Goal: Information Seeking & Learning: Learn about a topic

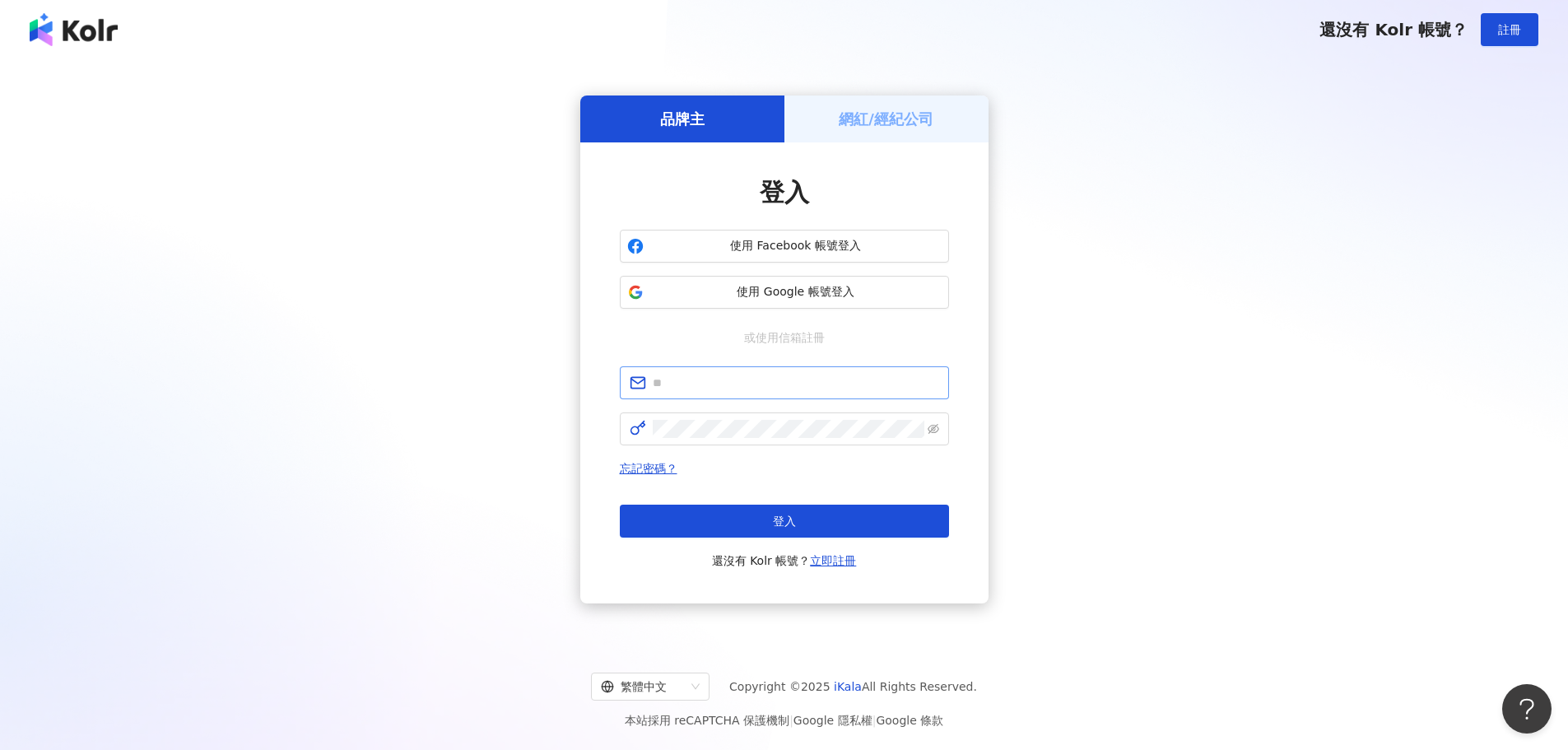
click at [856, 370] on span at bounding box center [784, 383] width 330 height 33
click at [855, 383] on input "text" at bounding box center [796, 383] width 286 height 18
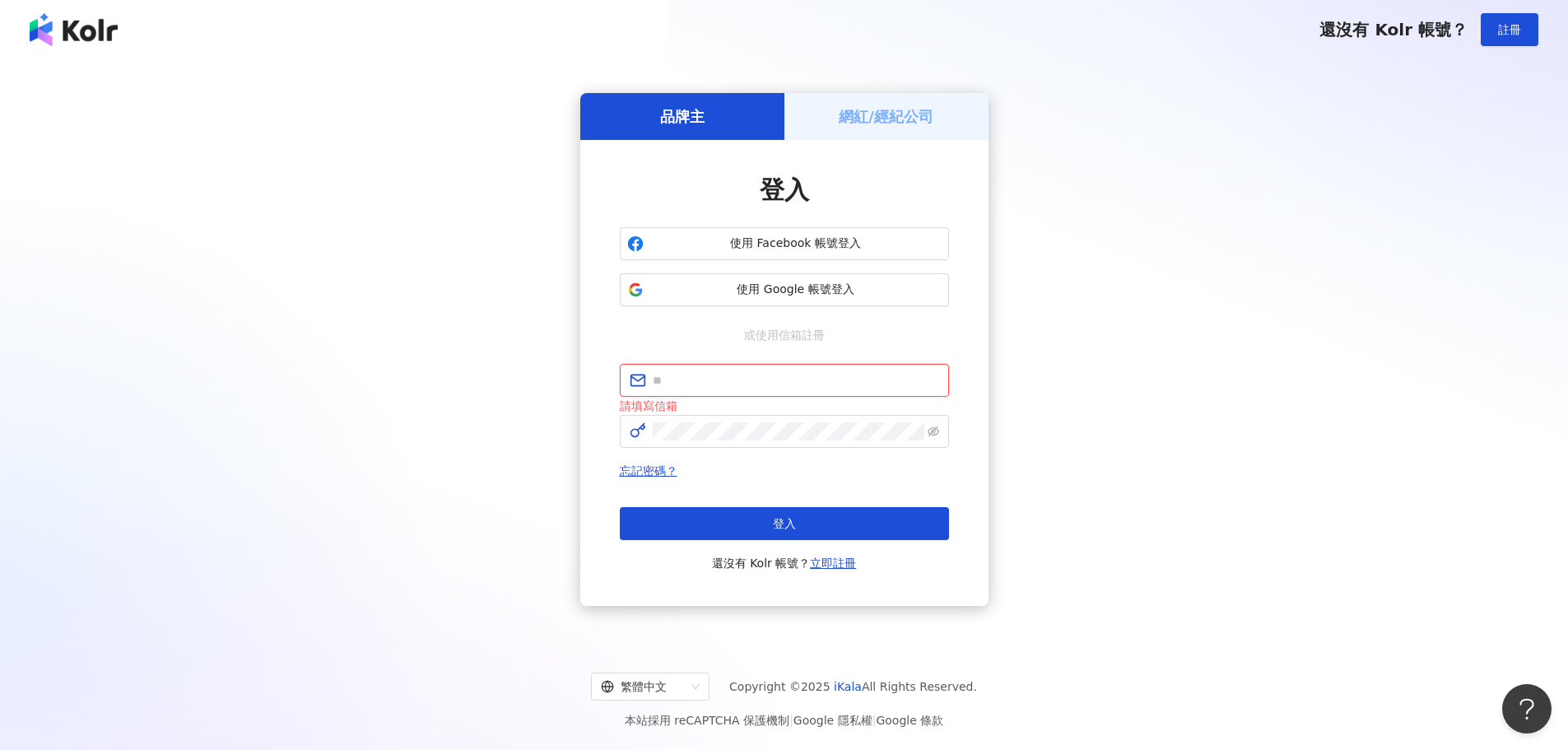
type input "**********"
click at [810, 521] on button "登入" at bounding box center [784, 524] width 330 height 33
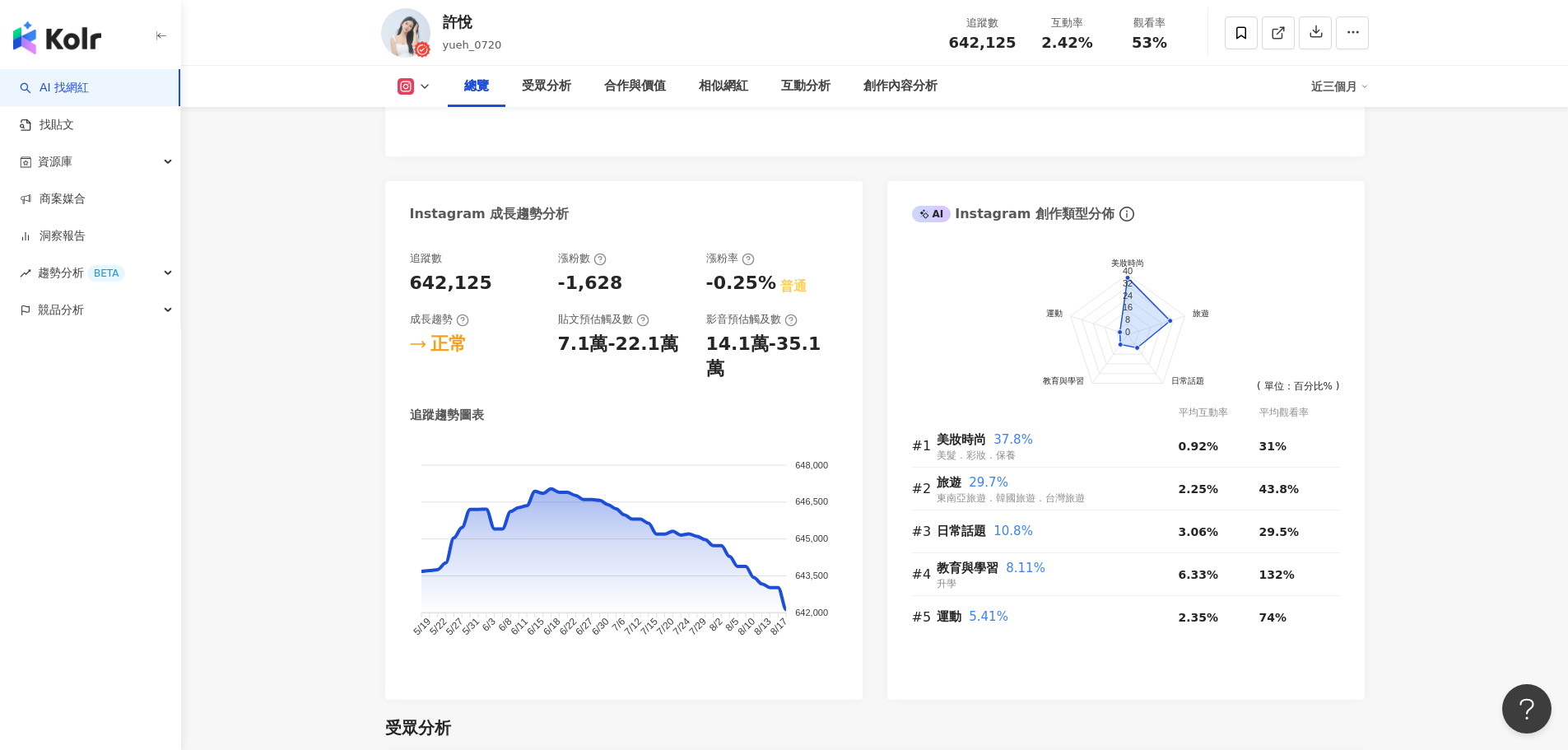
scroll to position [842, 0]
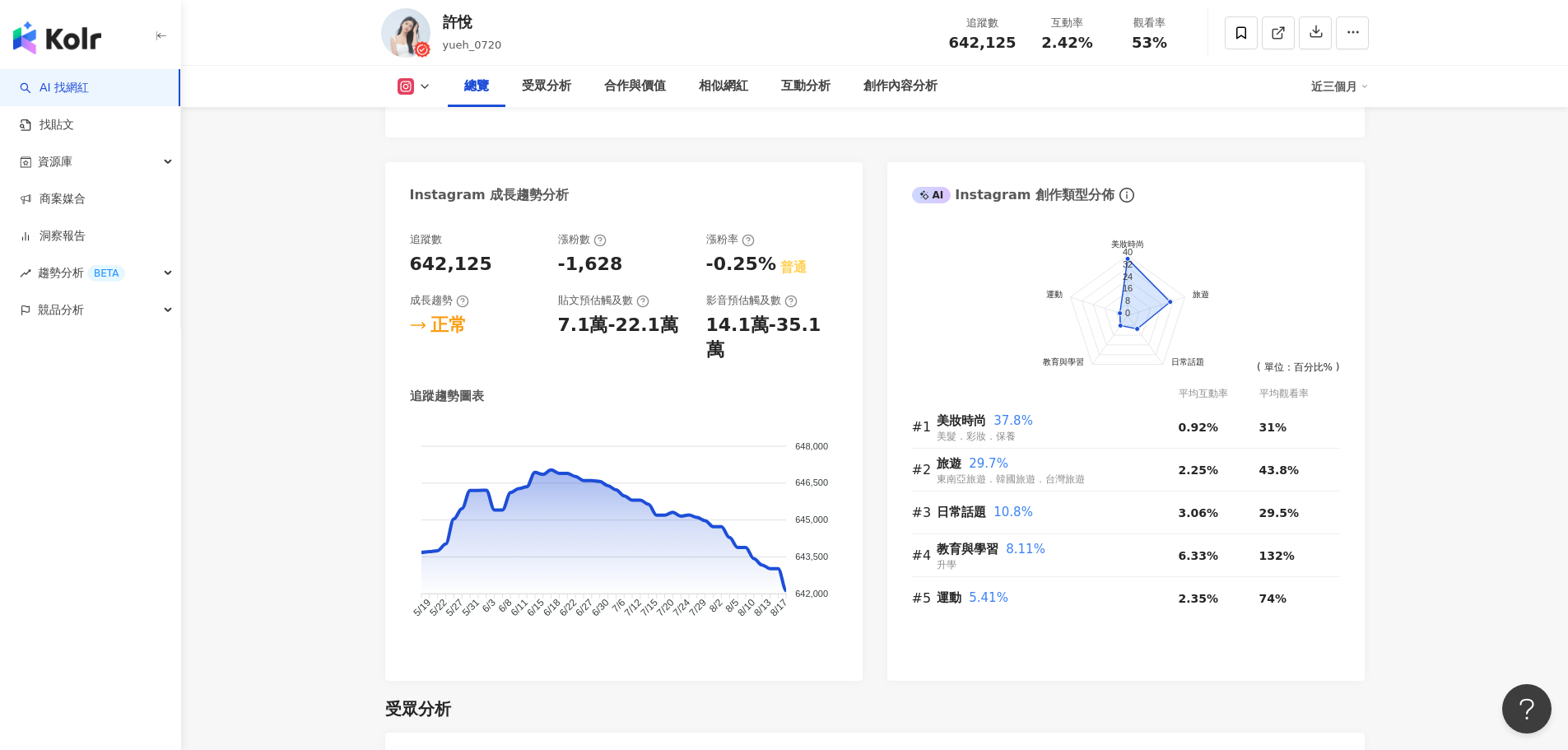
click at [461, 295] on div "追蹤數 642,125 漲粉數 -1,628 漲粉率 -0.25% 普通 成長趨勢 正常 貼文預估觸及數 7.1萬-22.1萬 影音預估觸及數 14.1萬-3…" at bounding box center [623, 298] width 428 height 131
click at [465, 303] on icon at bounding box center [462, 302] width 13 height 13
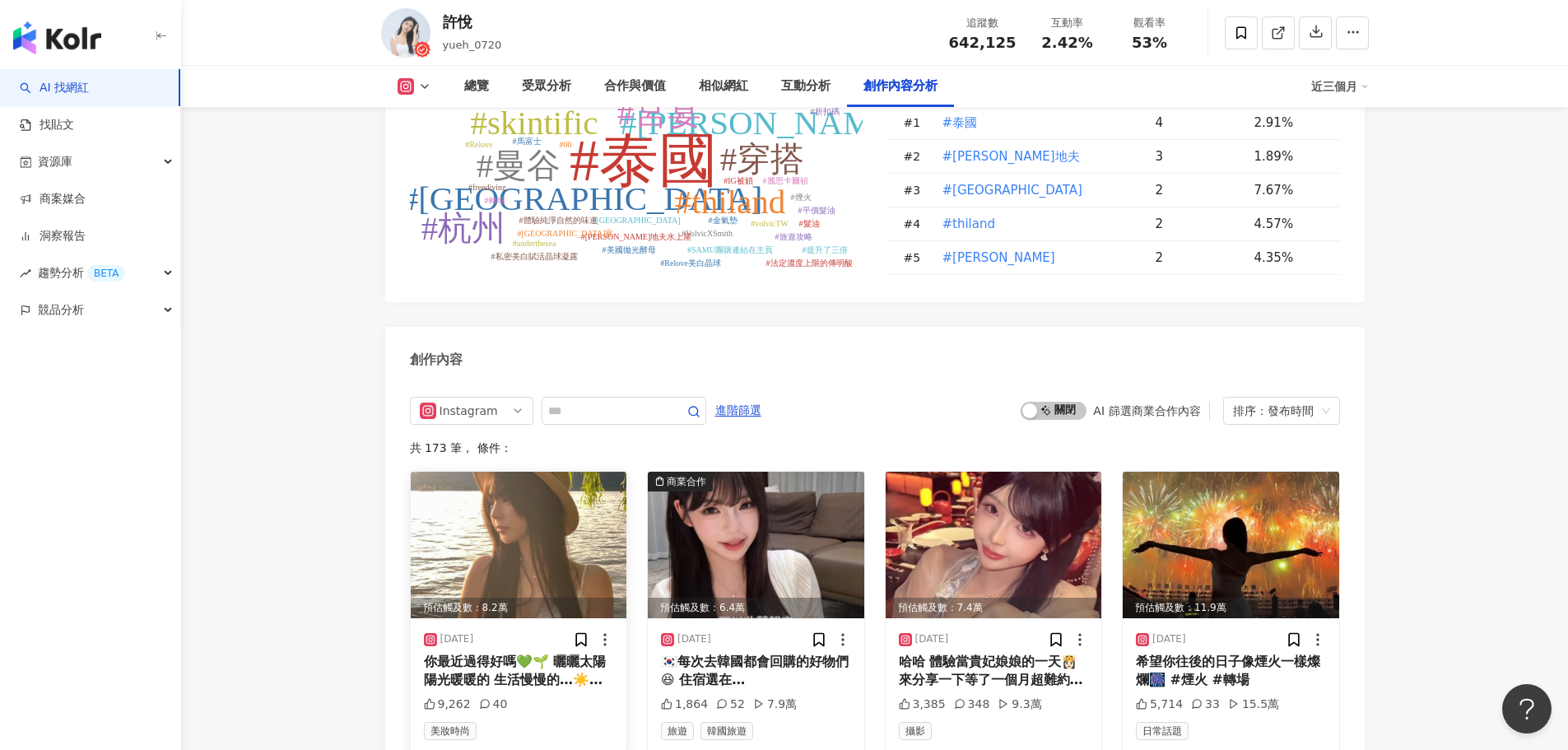
scroll to position [5044, 0]
